Goal: Navigation & Orientation: Go to known website

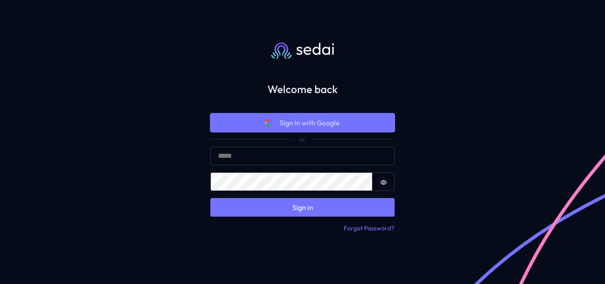
click at [313, 123] on span "Sign In with Google" at bounding box center [309, 122] width 60 height 11
click at [307, 121] on span "Sign In with Google" at bounding box center [309, 122] width 60 height 11
